Goal: Navigation & Orientation: Find specific page/section

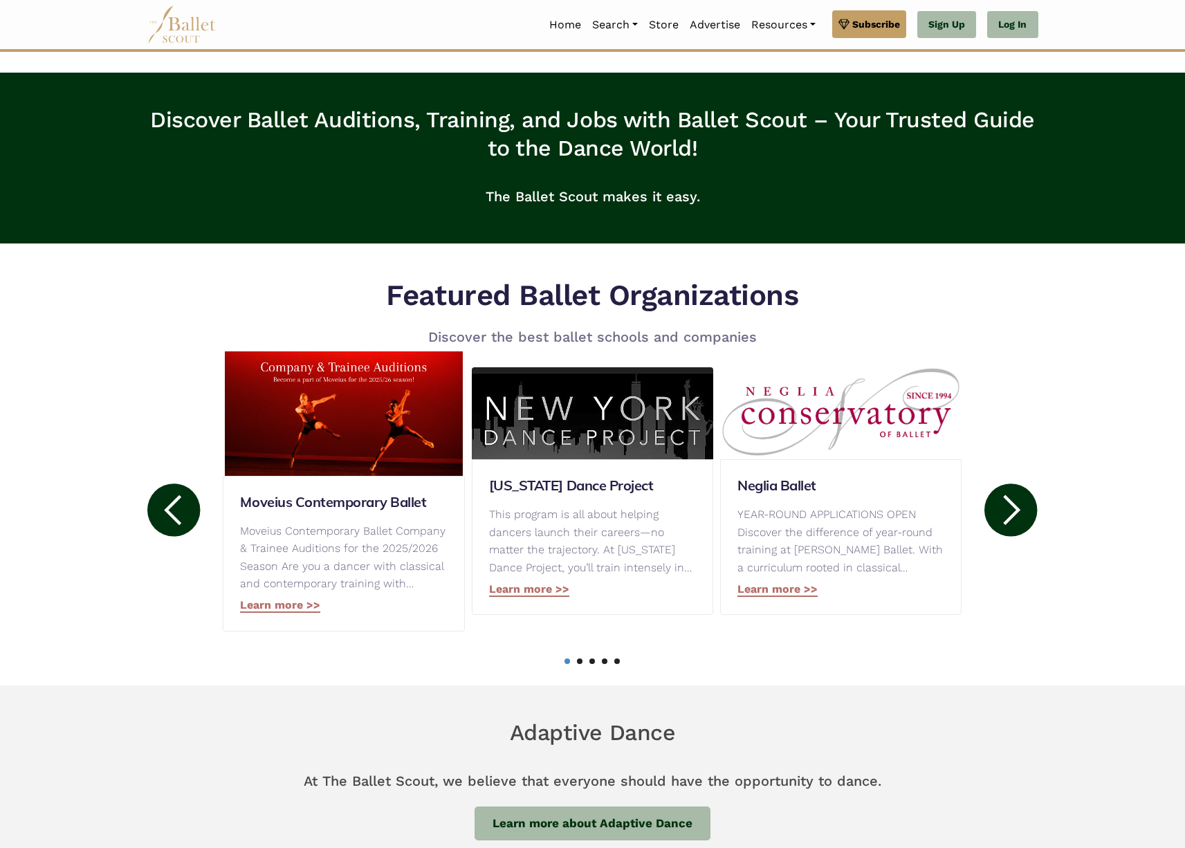
scroll to position [459, 0]
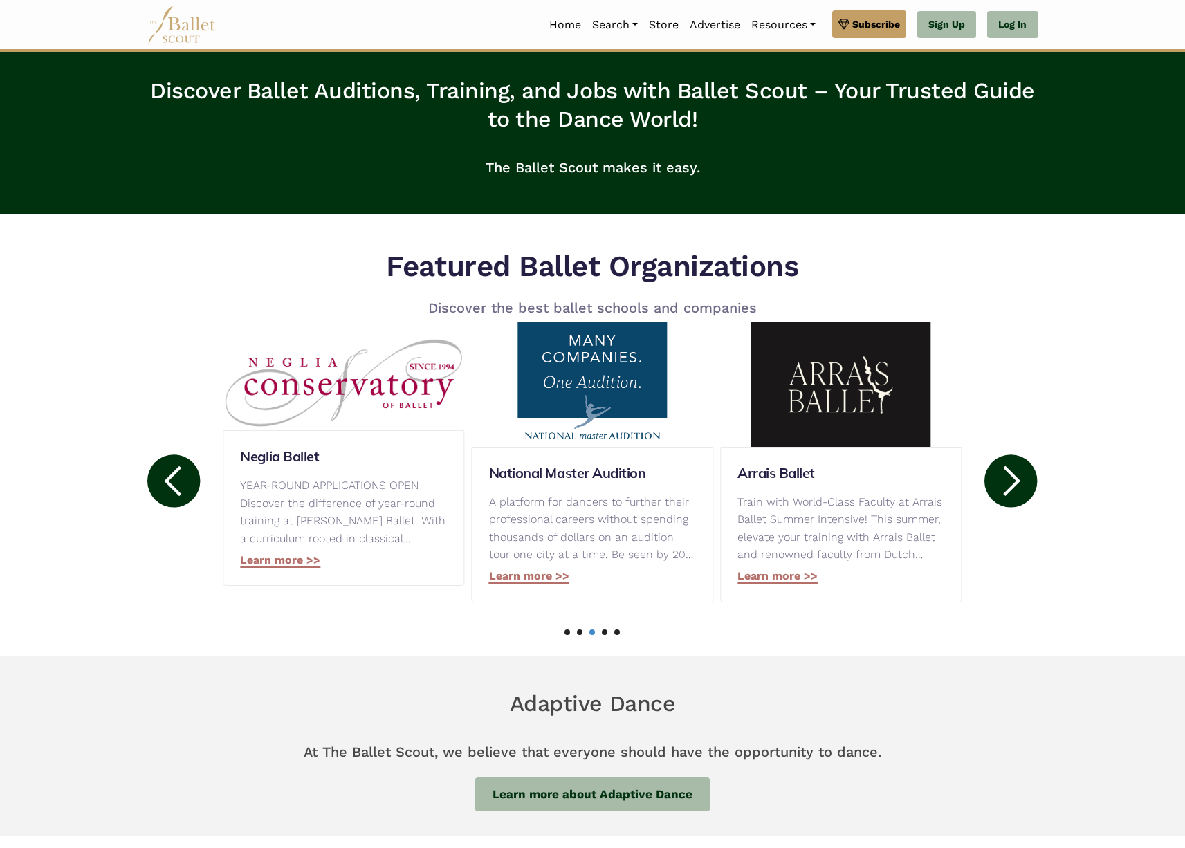
click at [1024, 475] on circle at bounding box center [1010, 480] width 53 height 53
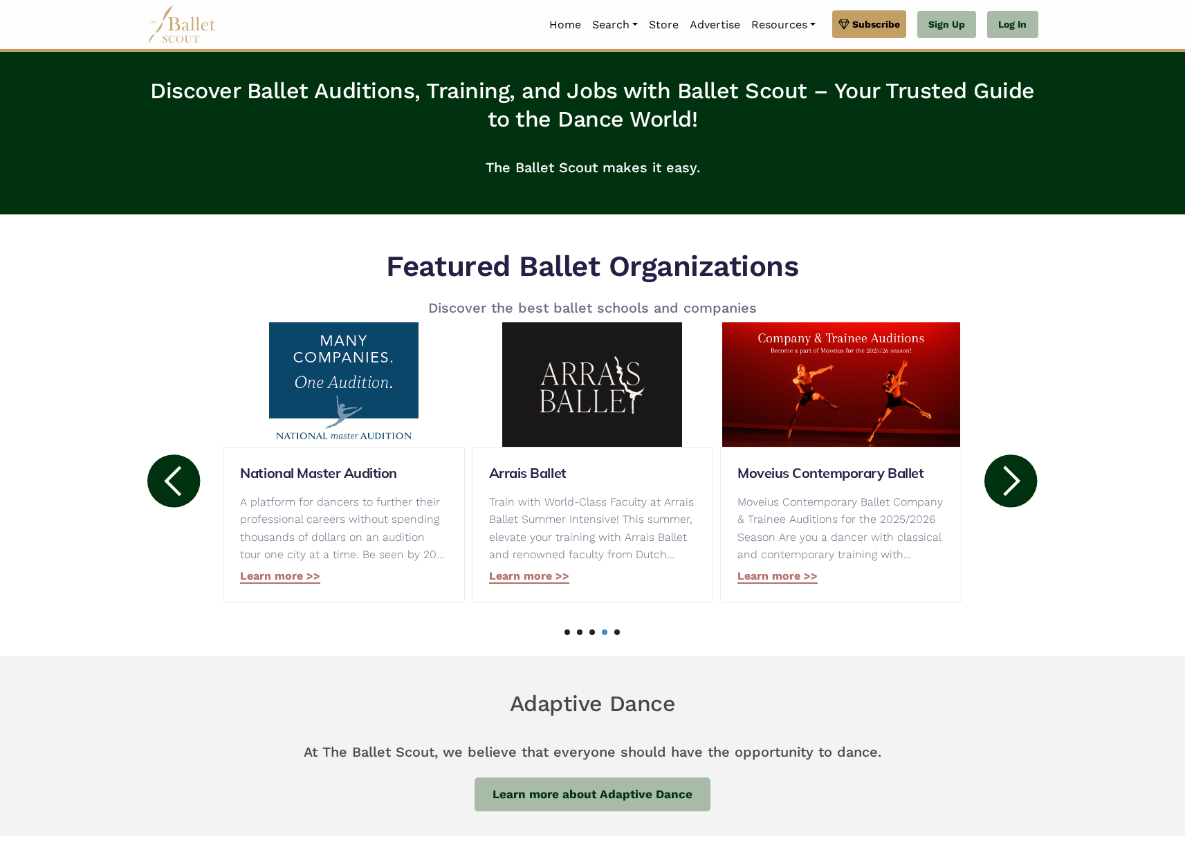
click at [1019, 481] on icon at bounding box center [1011, 481] width 17 height 30
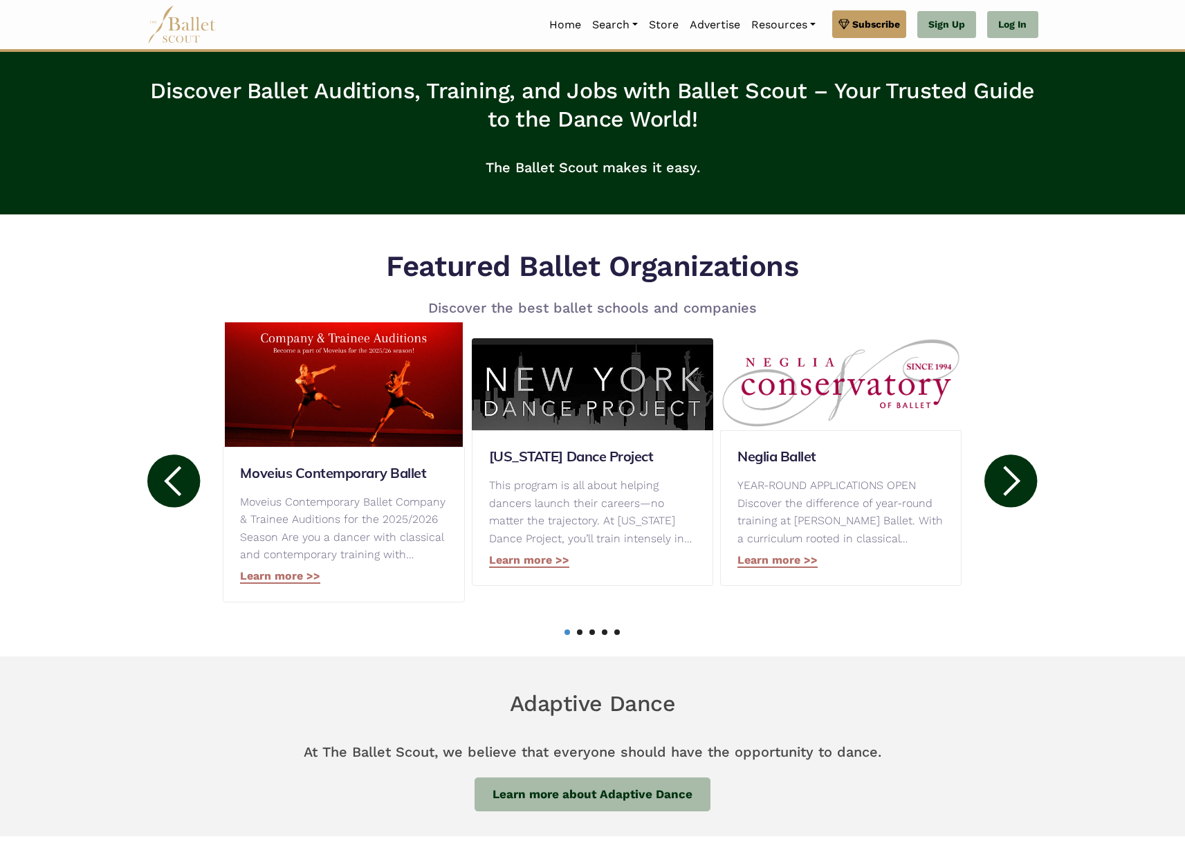
click at [1023, 477] on circle at bounding box center [1010, 480] width 53 height 53
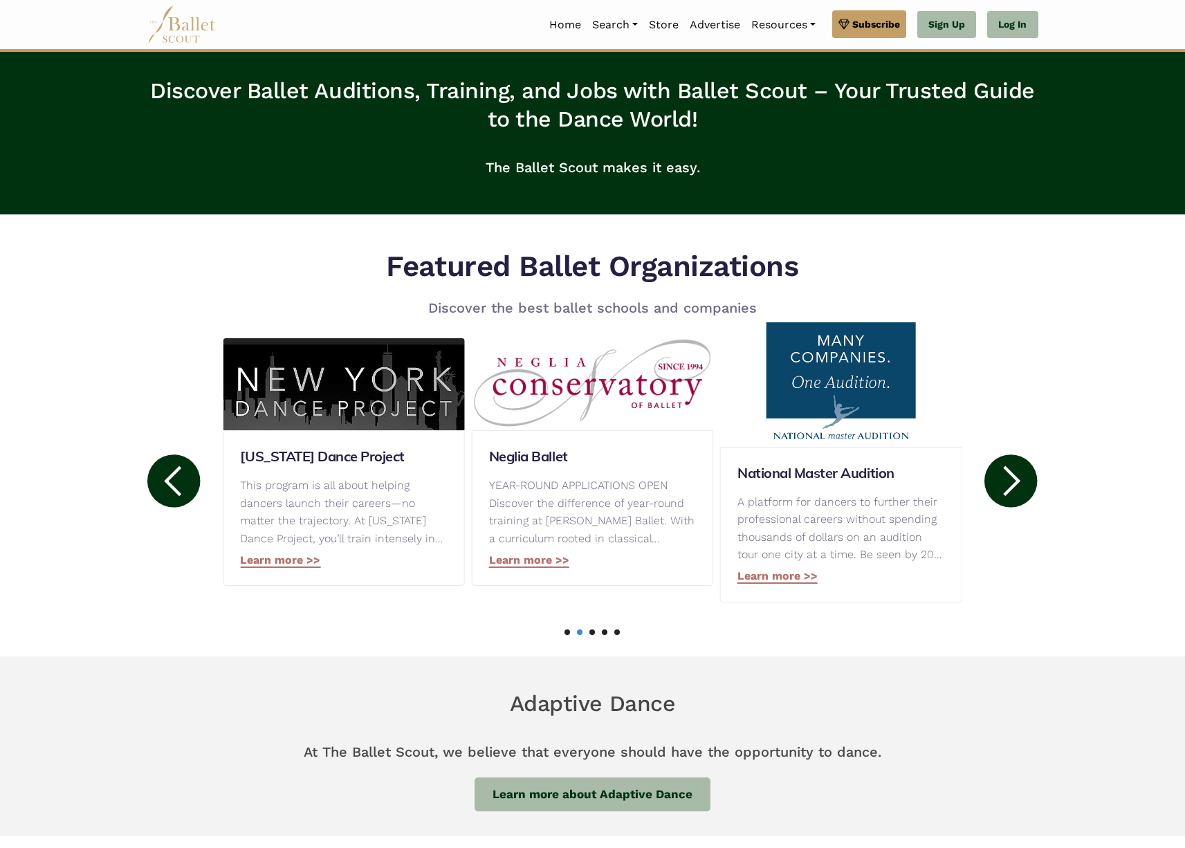
click at [1022, 475] on circle at bounding box center [1010, 480] width 53 height 53
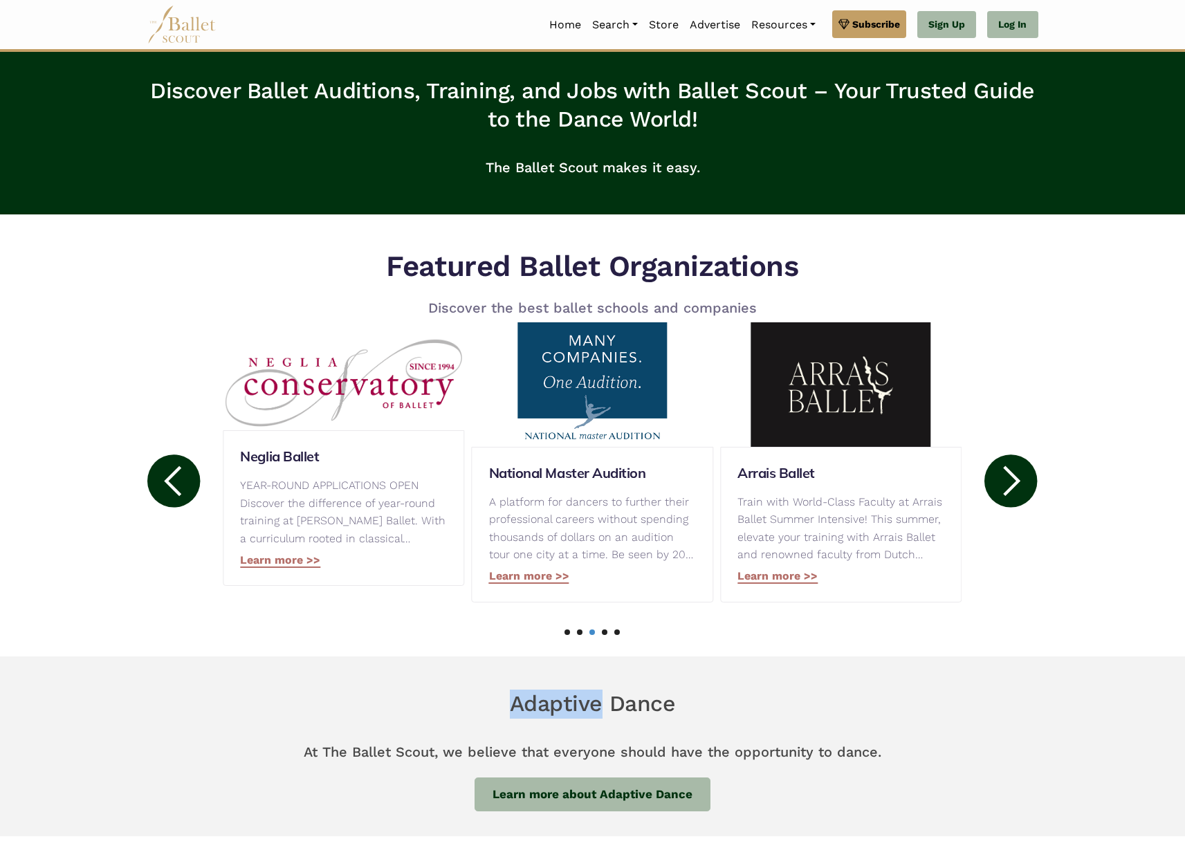
click at [1022, 475] on circle at bounding box center [1010, 480] width 53 height 53
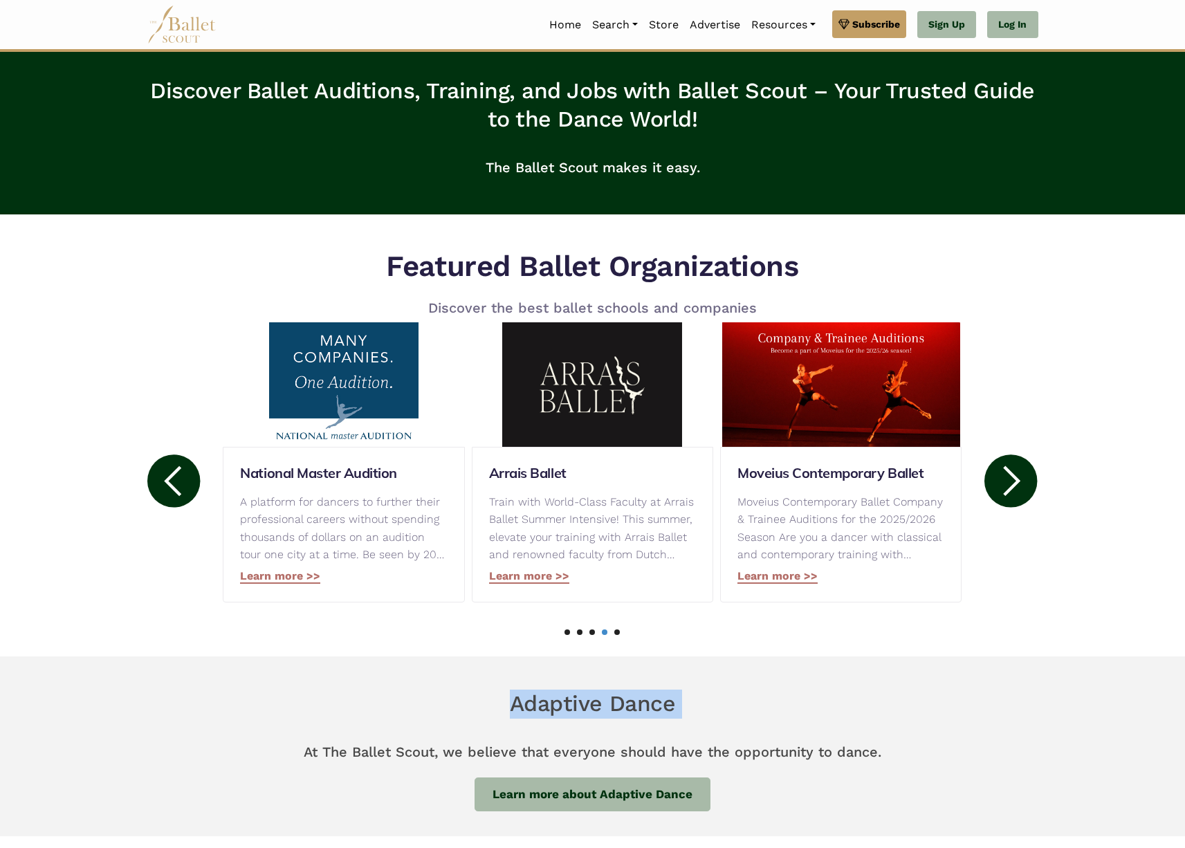
click at [1022, 475] on circle at bounding box center [1010, 480] width 53 height 53
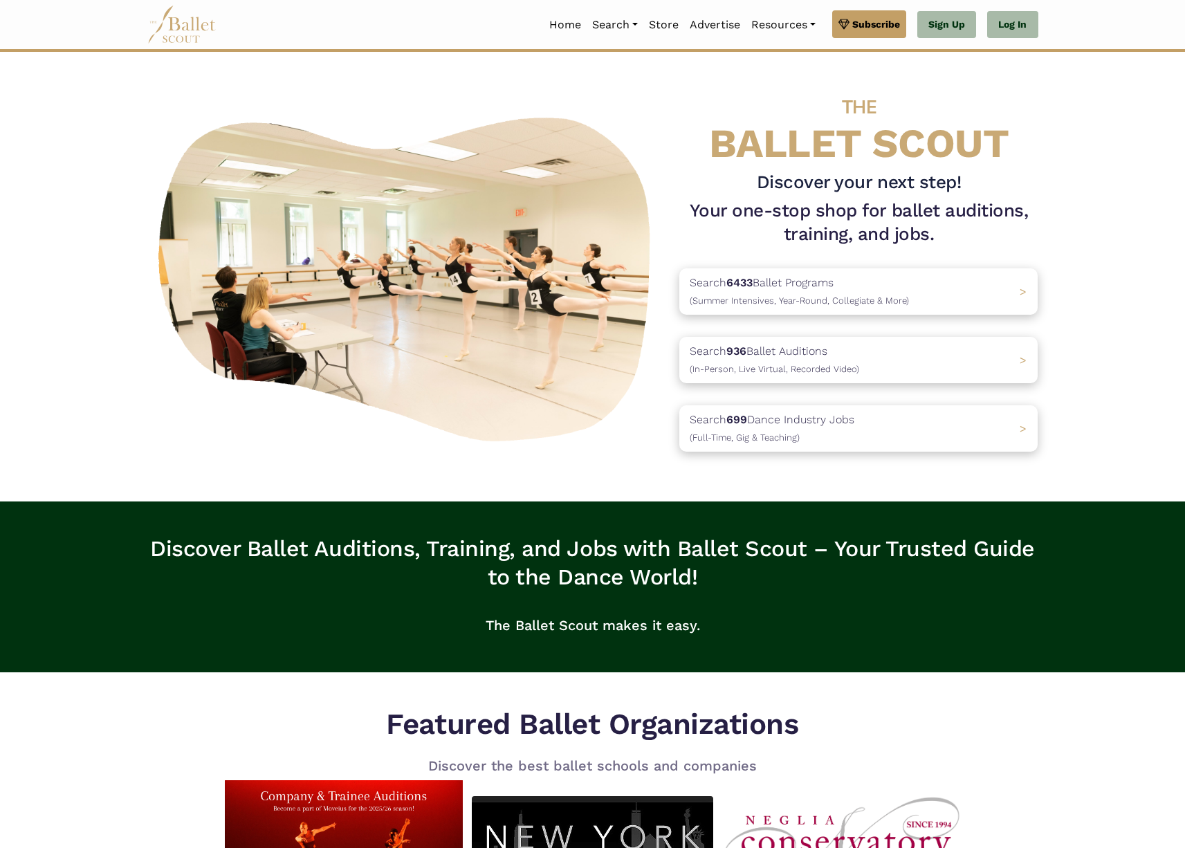
scroll to position [0, 0]
